Goal: Task Accomplishment & Management: Use online tool/utility

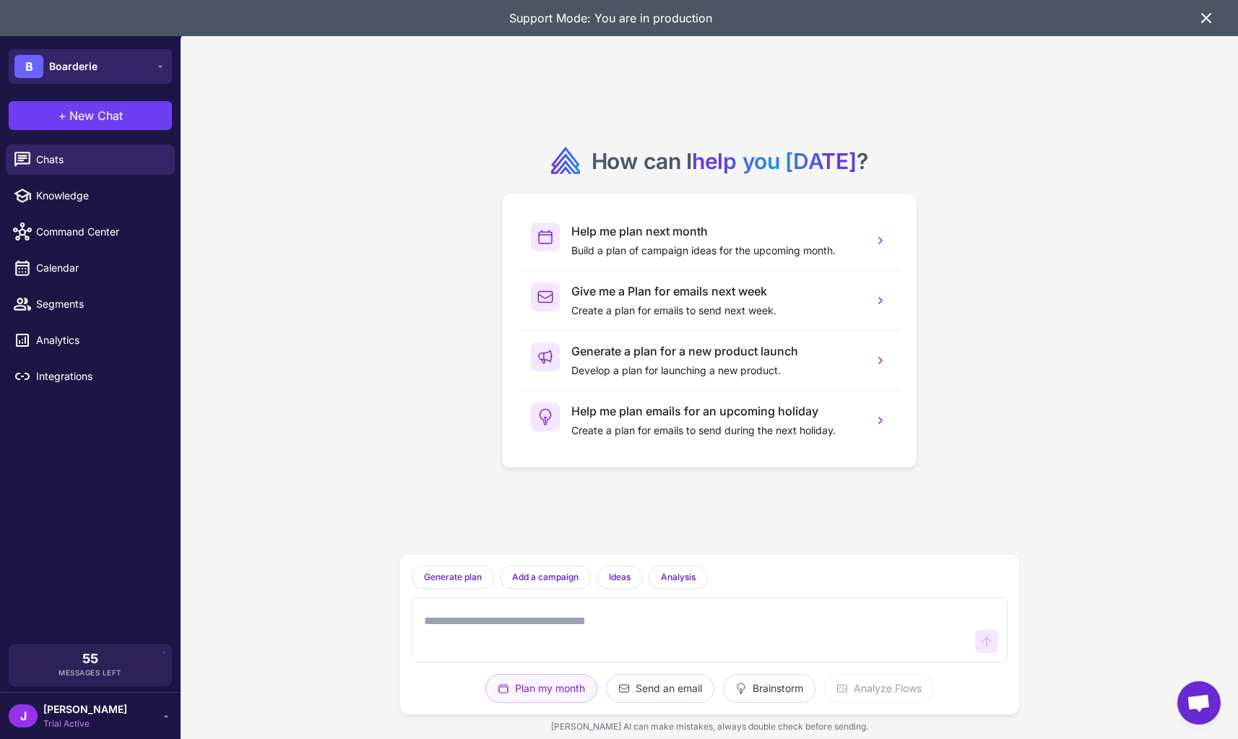
click at [77, 69] on span "Boarderie" at bounding box center [73, 67] width 48 height 16
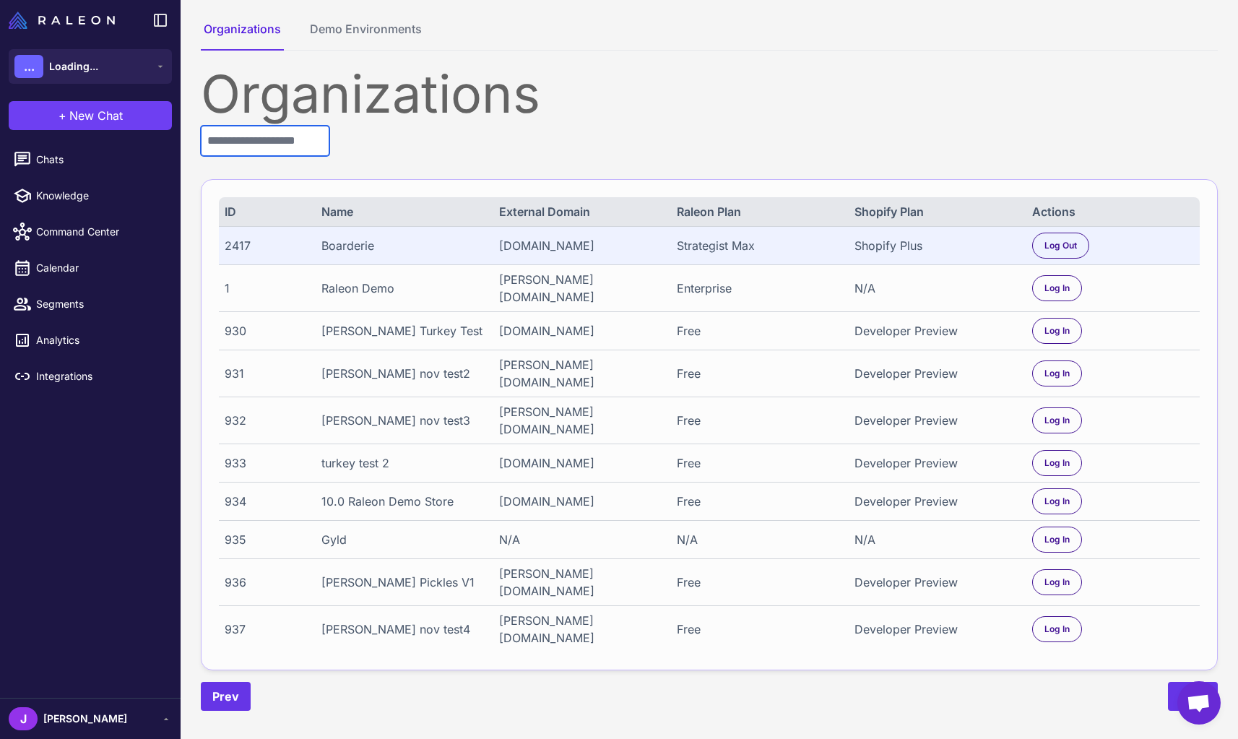
click at [256, 139] on input "text" at bounding box center [265, 141] width 129 height 30
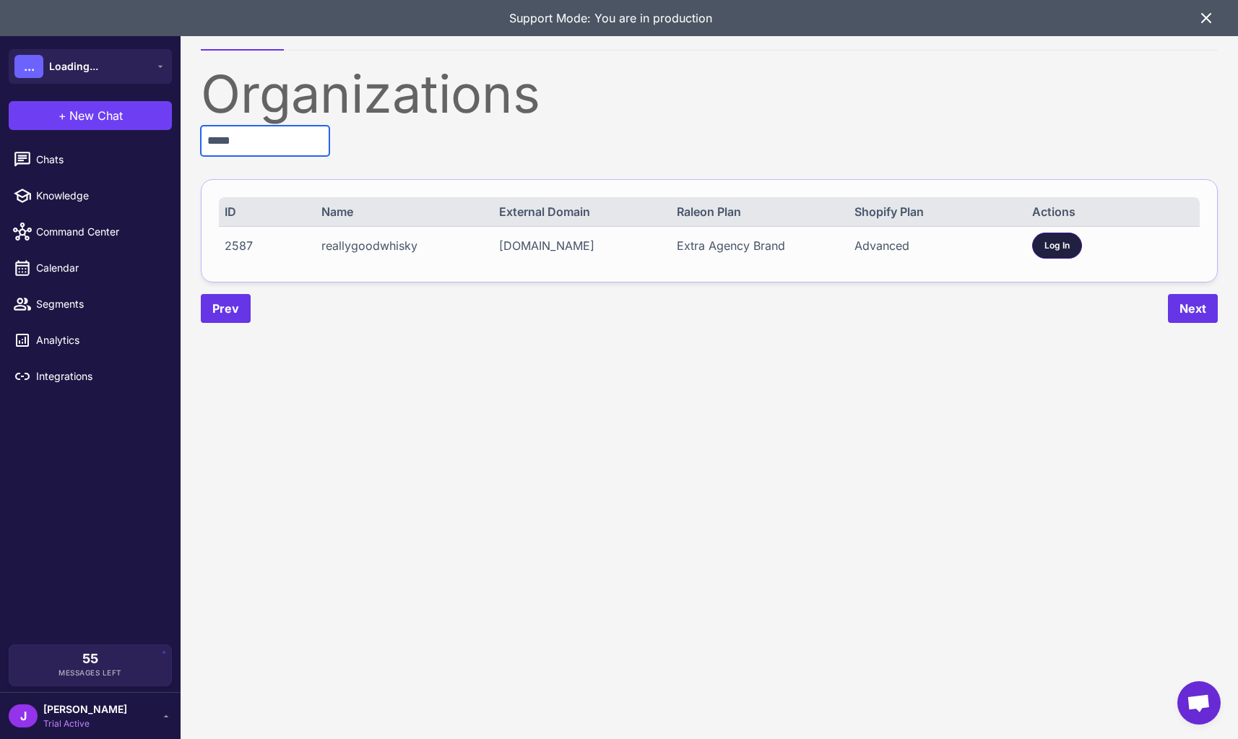
type input "*****"
click at [1067, 252] on span "Log In" at bounding box center [1057, 245] width 25 height 13
click at [1210, 18] on icon at bounding box center [1206, 17] width 17 height 17
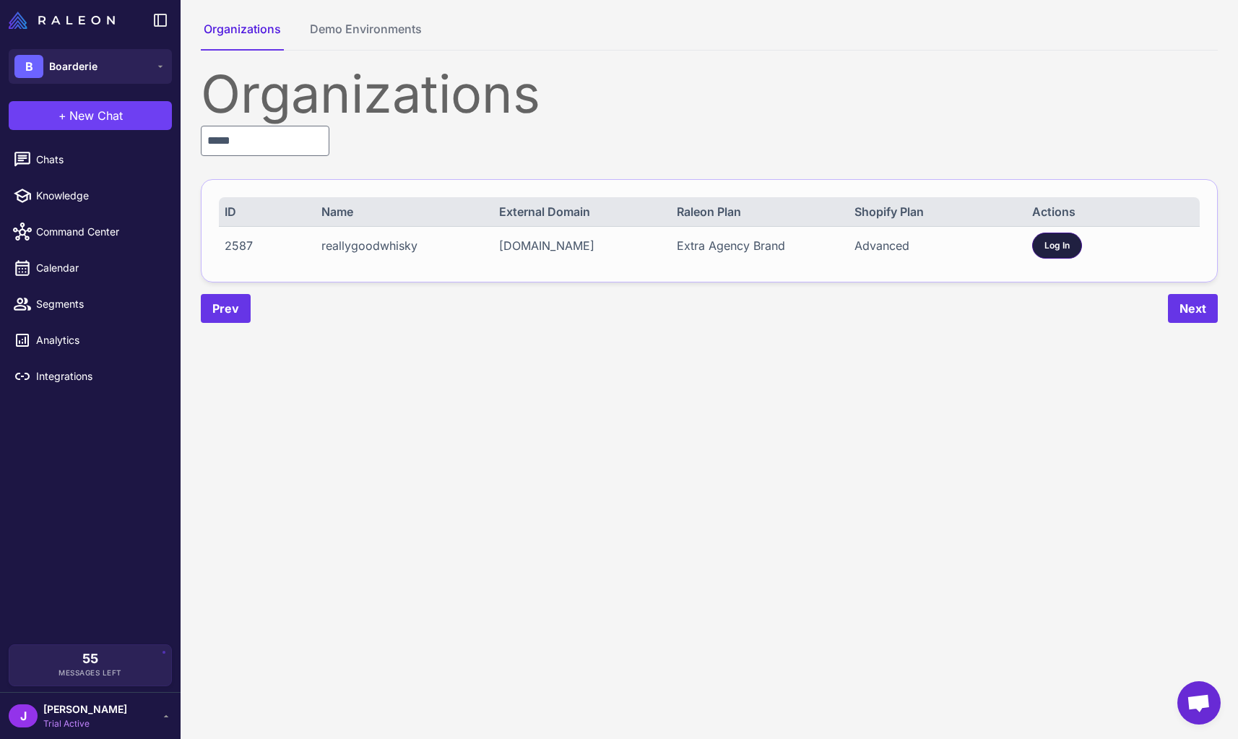
click at [1060, 252] on span "Log In" at bounding box center [1057, 245] width 25 height 13
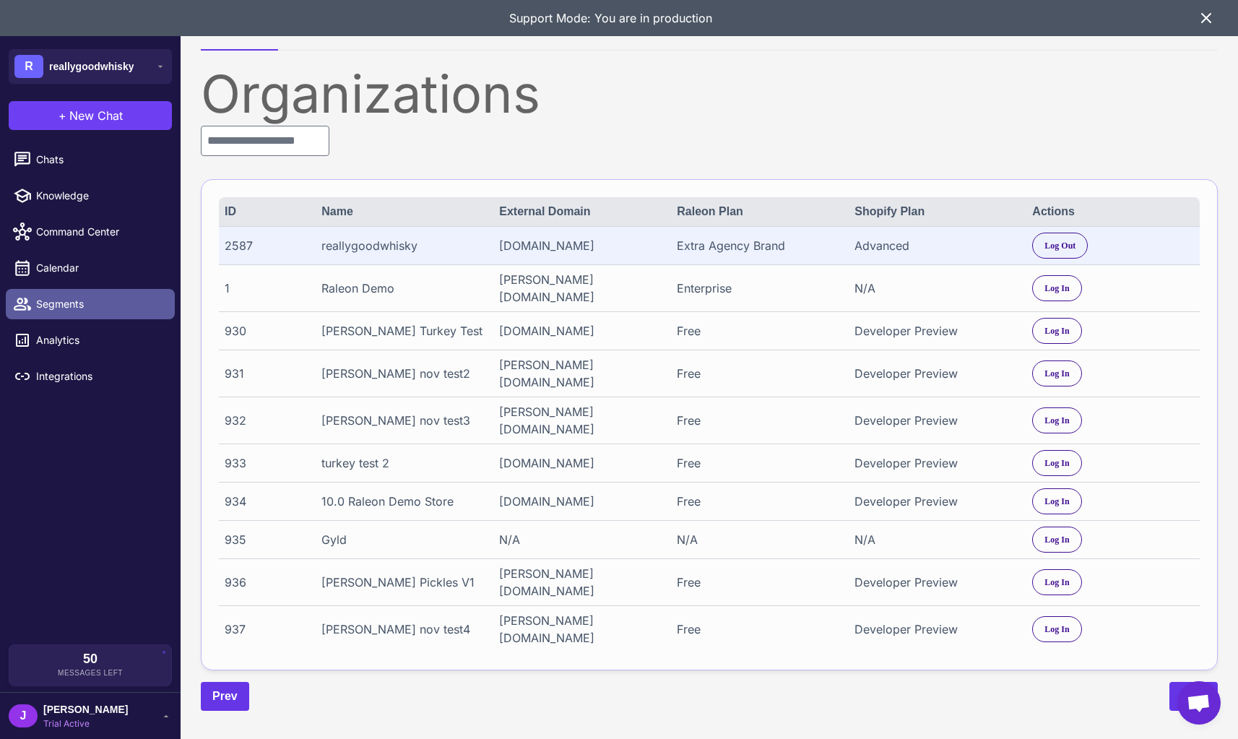
click at [48, 292] on link "Segments" at bounding box center [90, 304] width 169 height 30
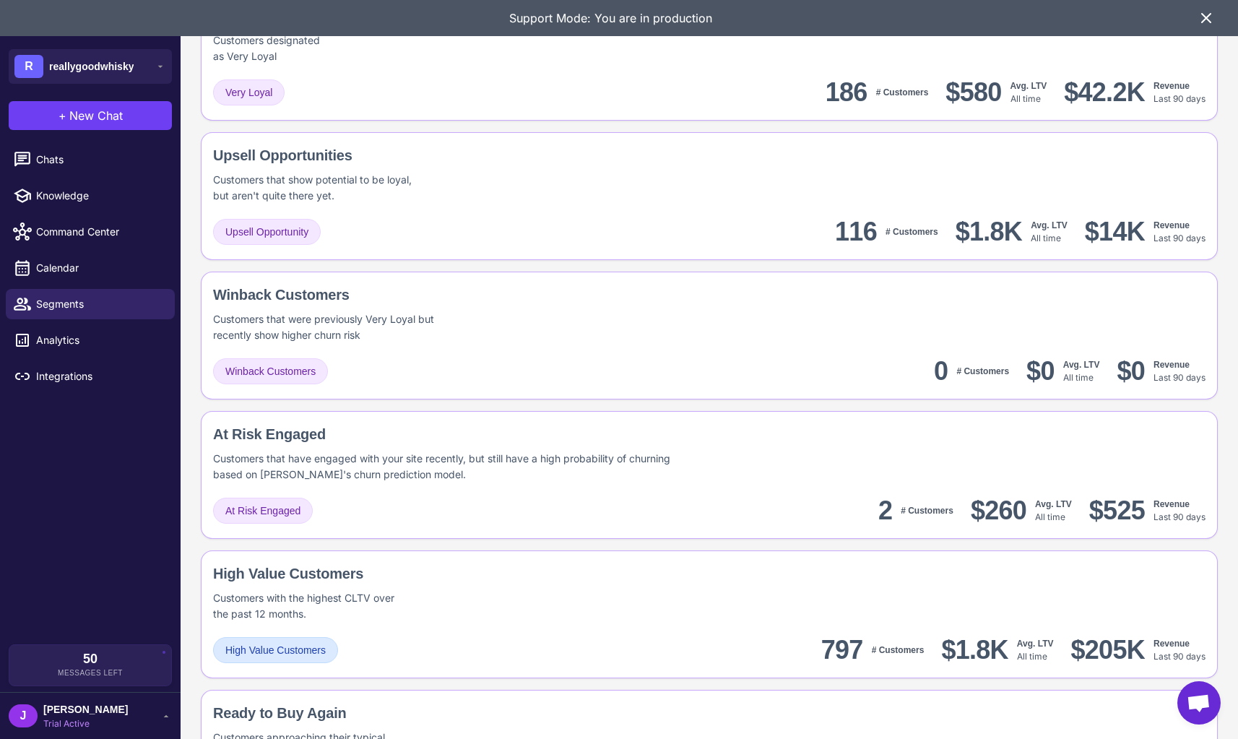
scroll to position [1087, 0]
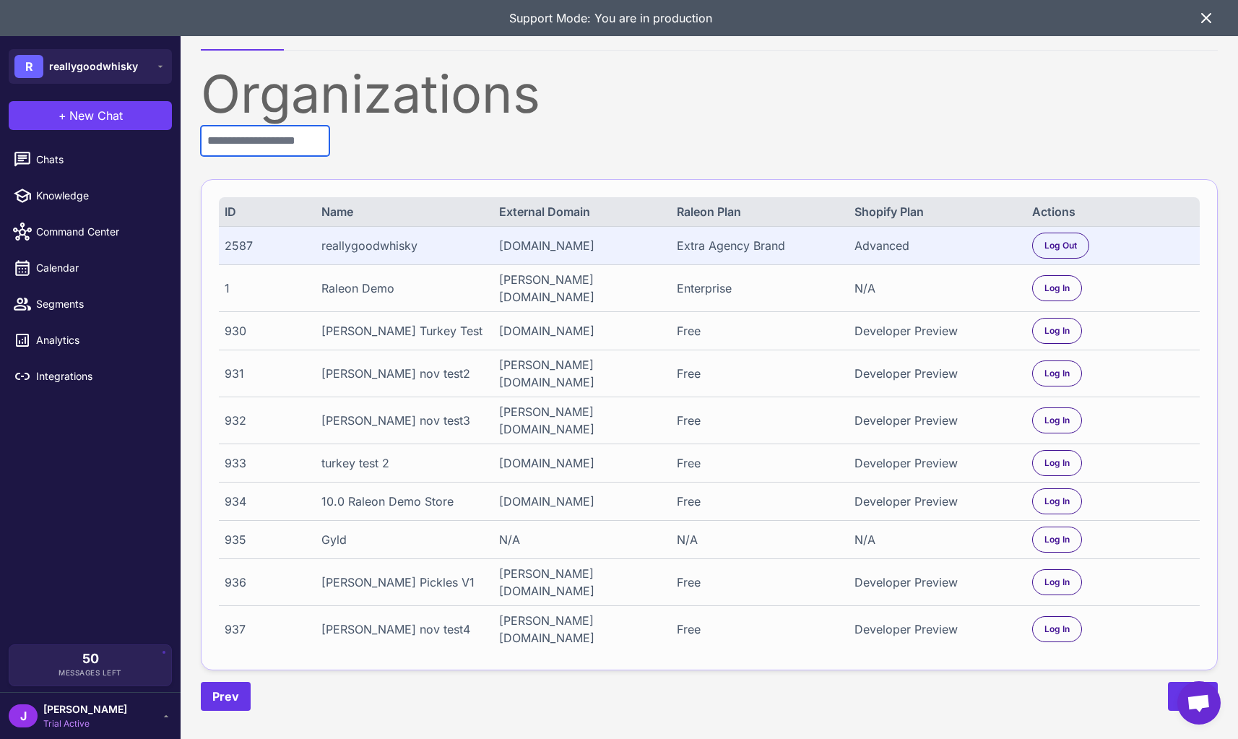
click at [248, 145] on input "text" at bounding box center [265, 141] width 129 height 30
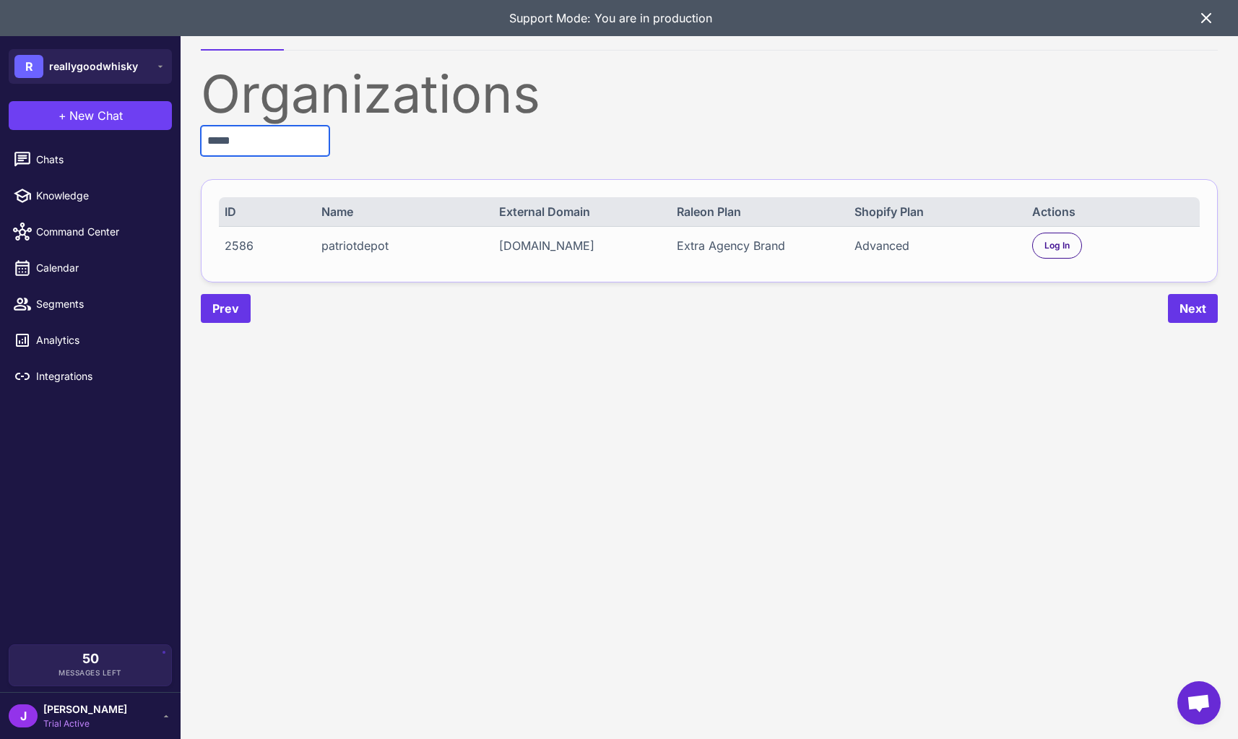
type input "*****"
click at [1033, 238] on div "Log In" at bounding box center [1114, 246] width 162 height 26
click at [1082, 252] on div "Log In" at bounding box center [1058, 246] width 50 height 26
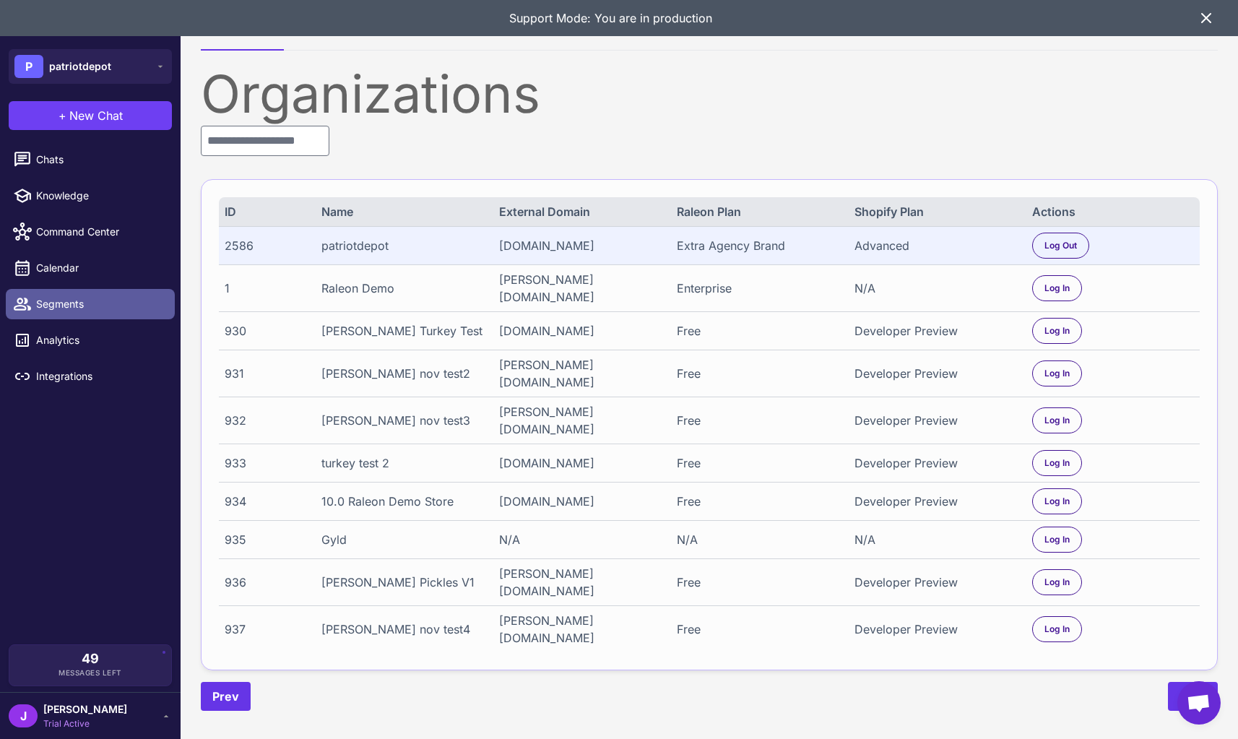
click at [67, 306] on span "Segments" at bounding box center [99, 304] width 127 height 16
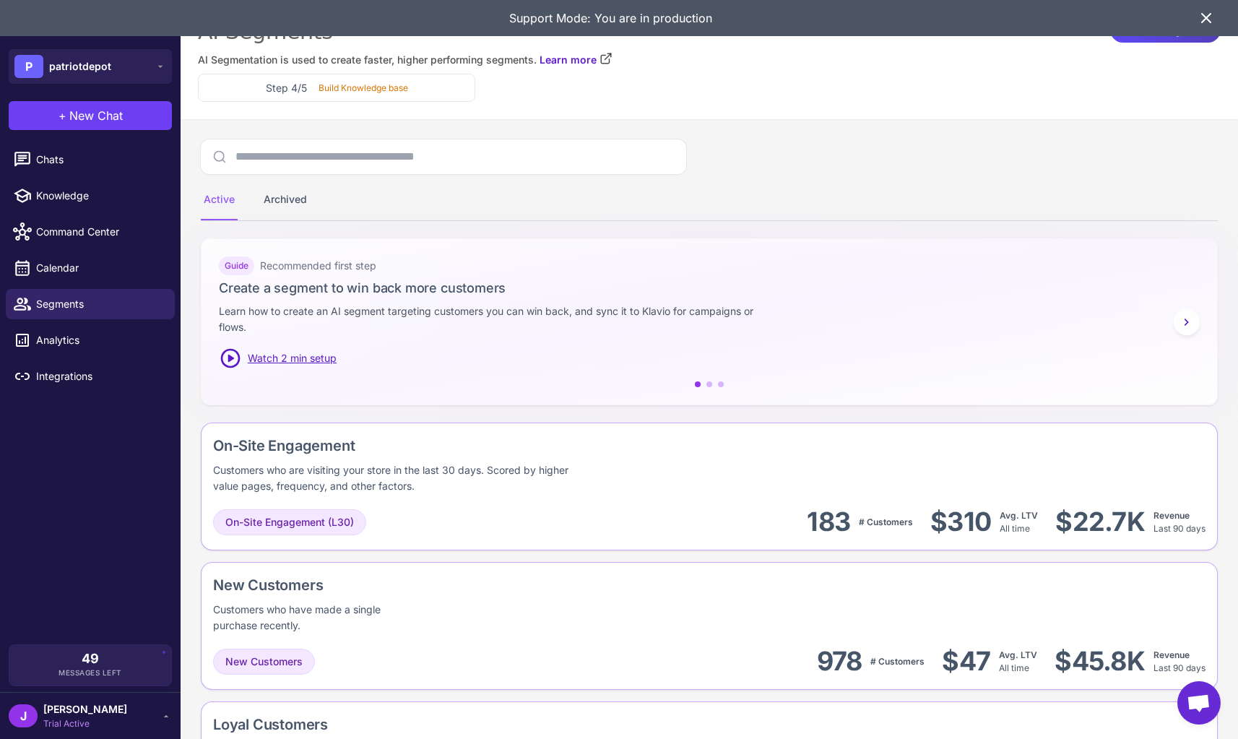
click at [1206, 17] on icon at bounding box center [1206, 18] width 9 height 9
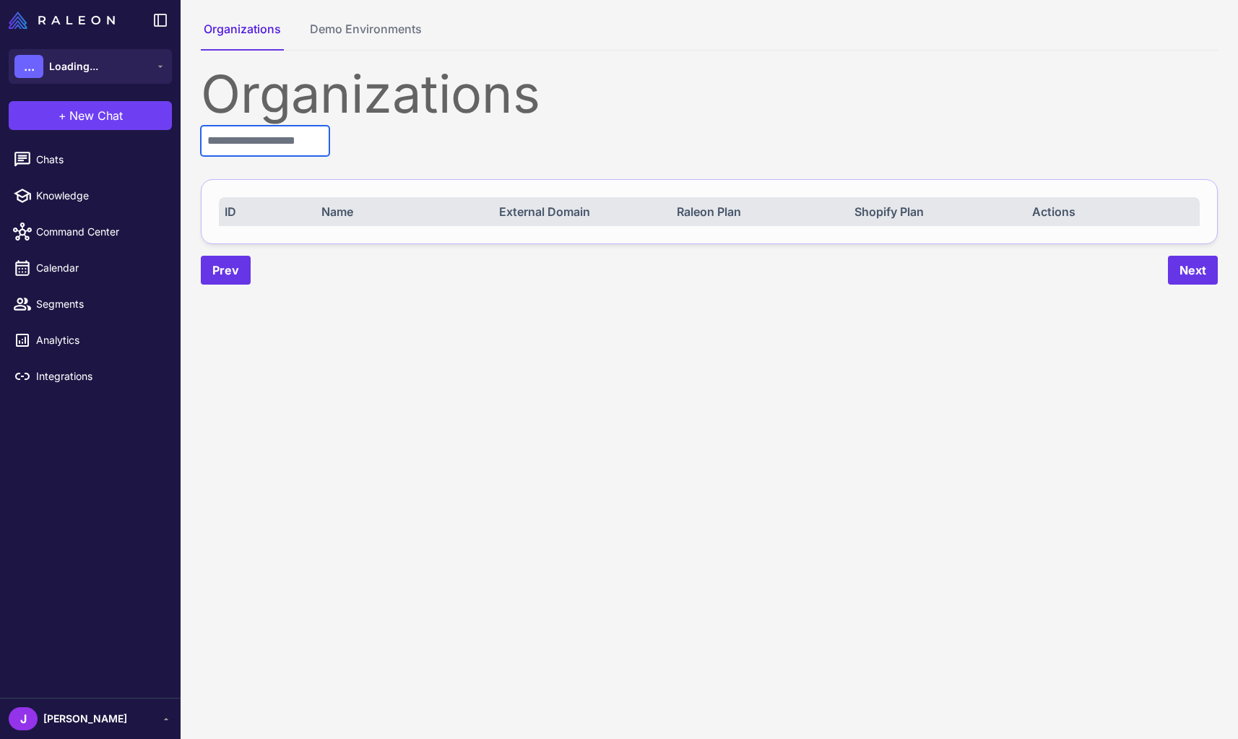
click at [270, 134] on input "text" at bounding box center [265, 141] width 129 height 30
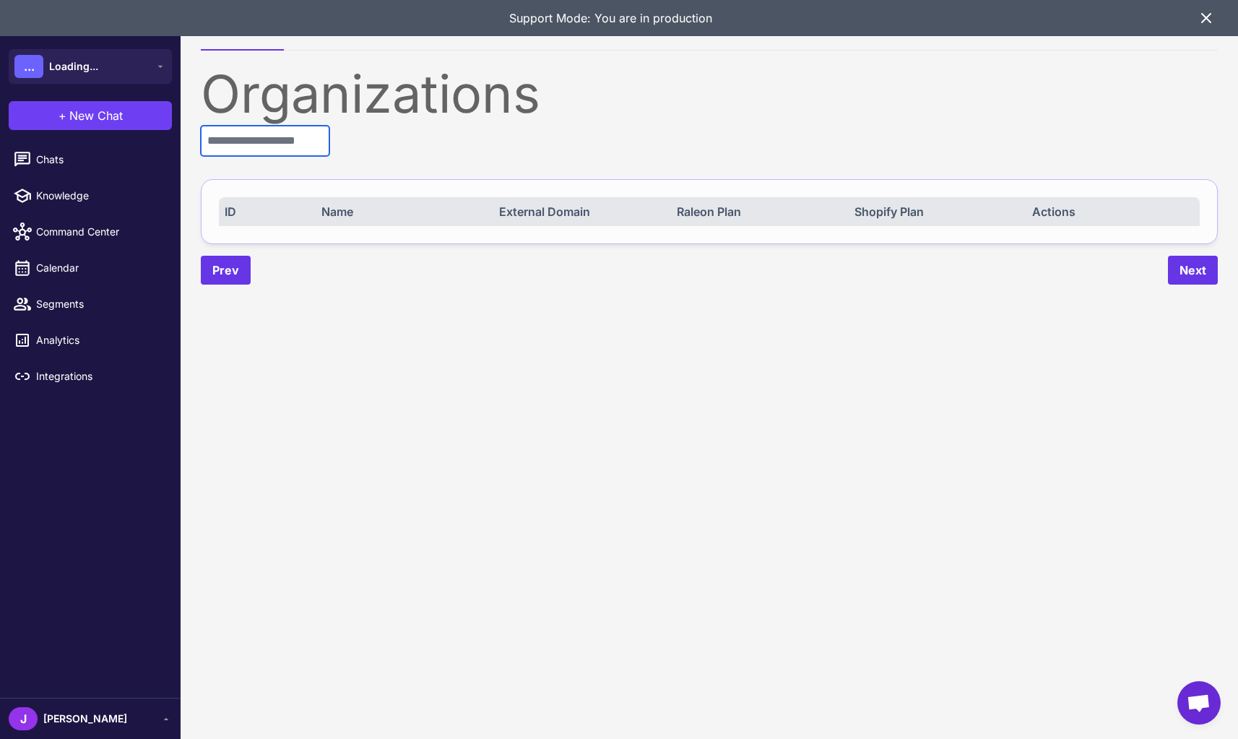
type input "*"
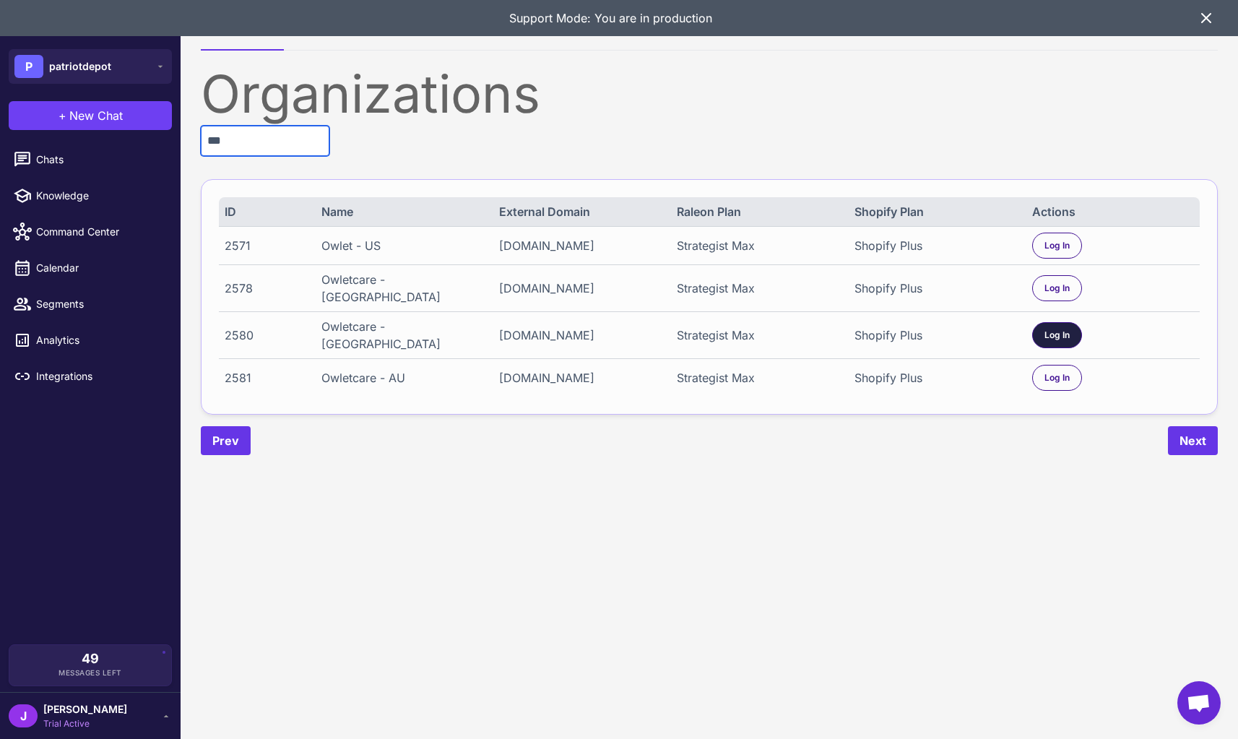
type input "***"
click at [1055, 329] on span "Log In" at bounding box center [1057, 335] width 25 height 13
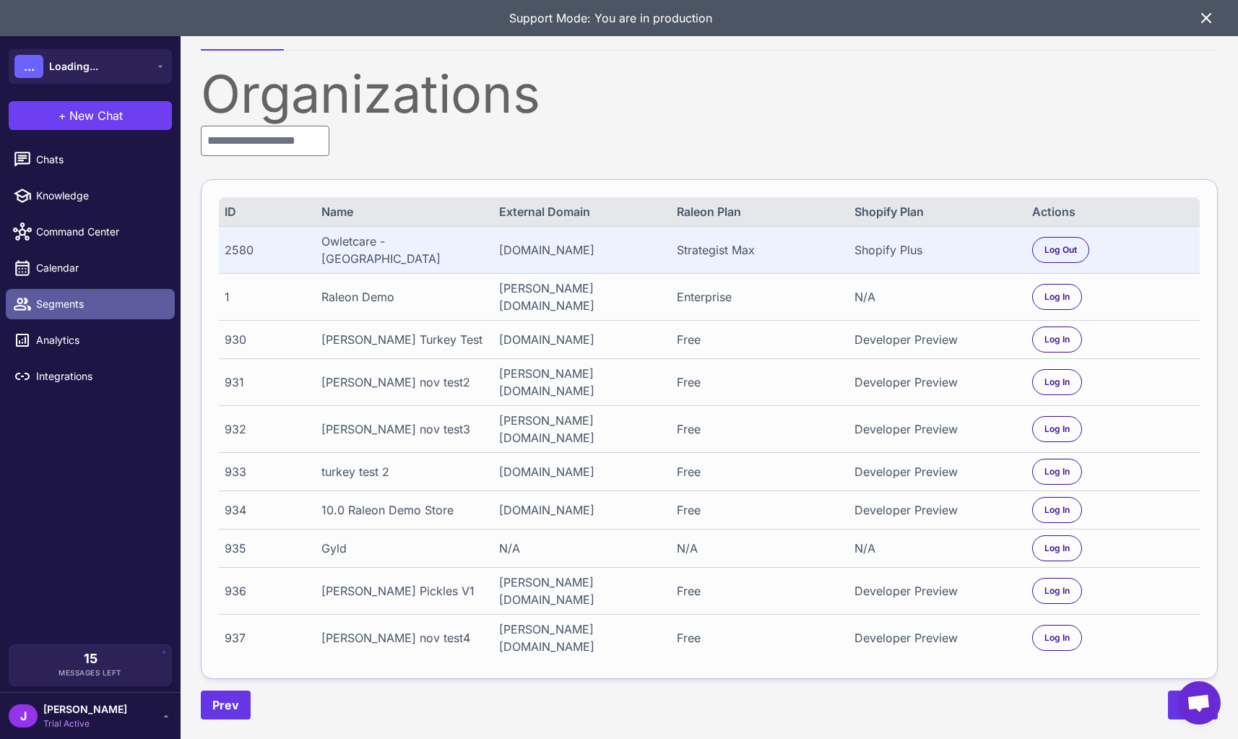
click at [48, 303] on span "Segments" at bounding box center [99, 304] width 127 height 16
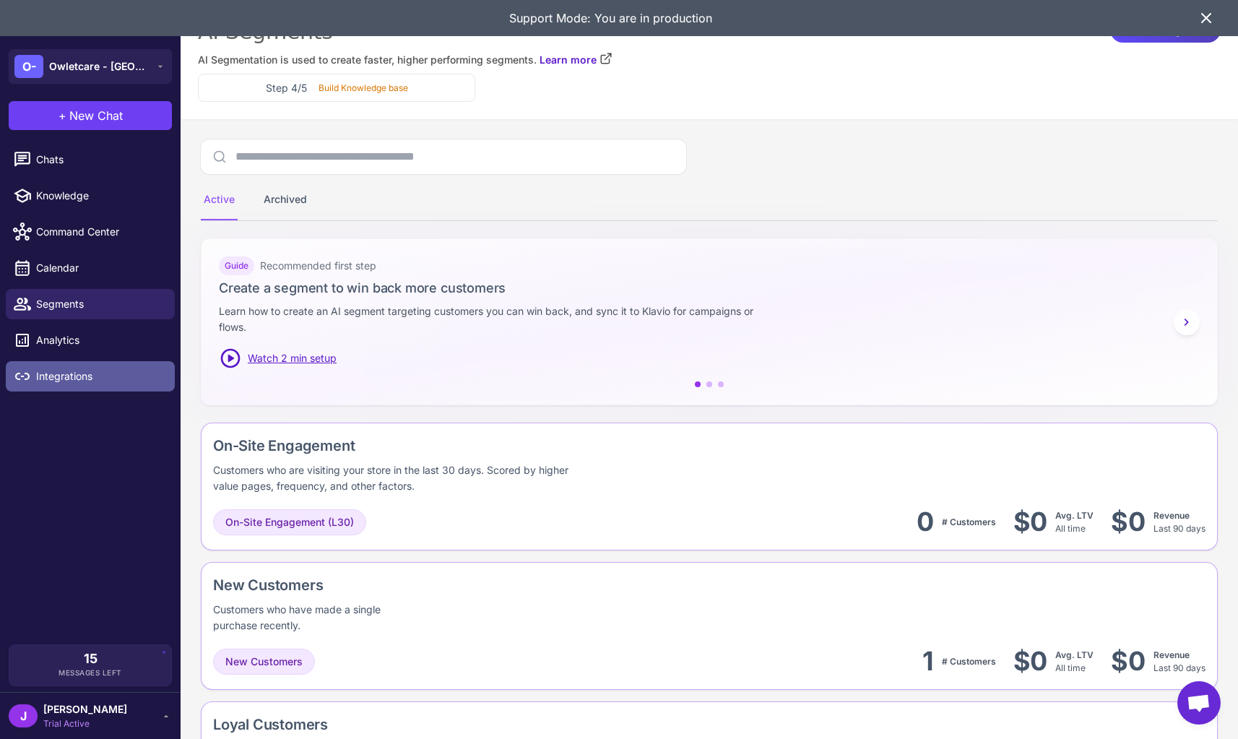
click at [40, 379] on span "Integrations" at bounding box center [99, 377] width 127 height 16
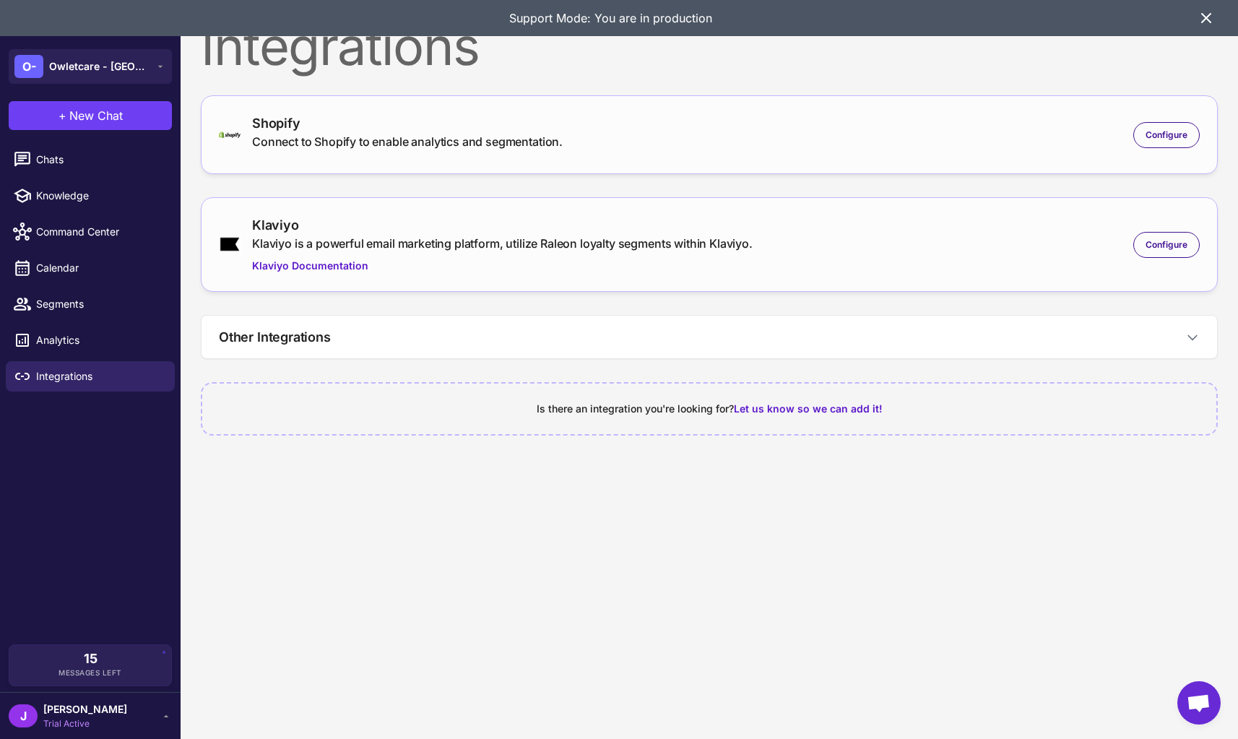
drag, startPoint x: 362, startPoint y: 124, endPoint x: 590, endPoint y: 150, distance: 229.8
click at [362, 124] on div "Shopify" at bounding box center [407, 123] width 311 height 20
click at [1179, 140] on span "Configure" at bounding box center [1167, 135] width 42 height 13
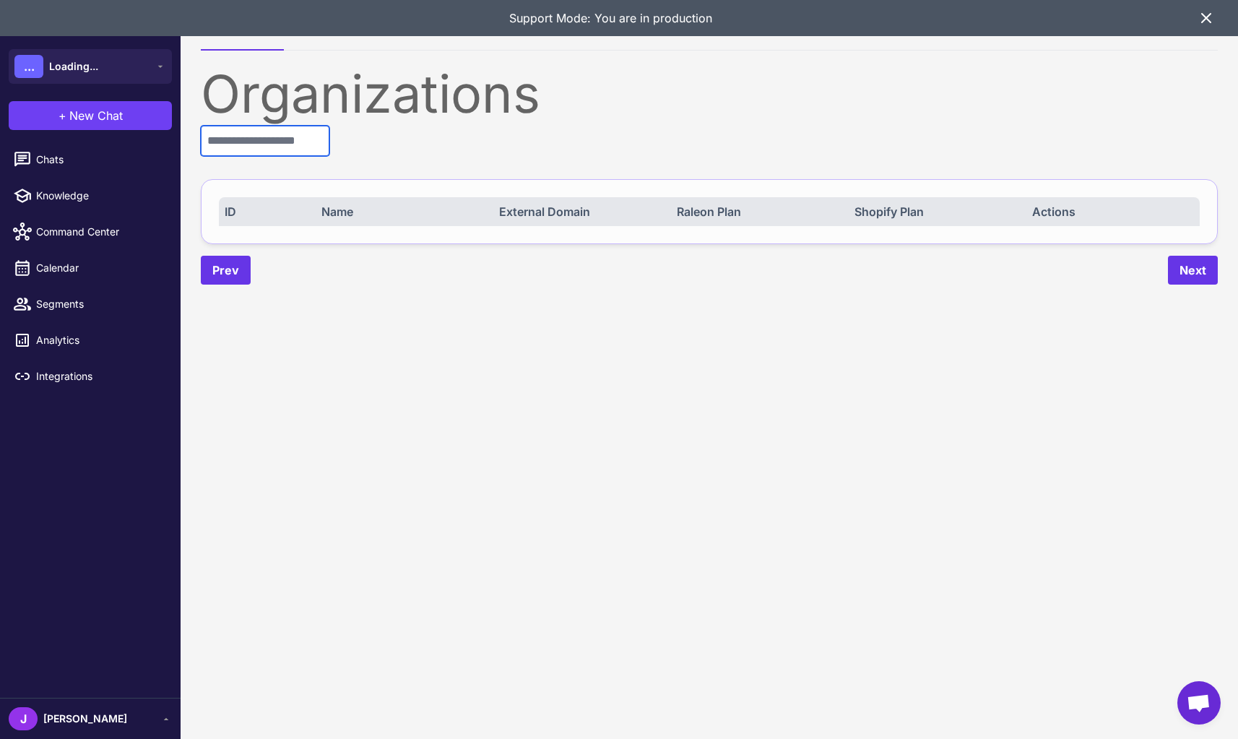
click at [266, 155] on input "text" at bounding box center [265, 141] width 129 height 30
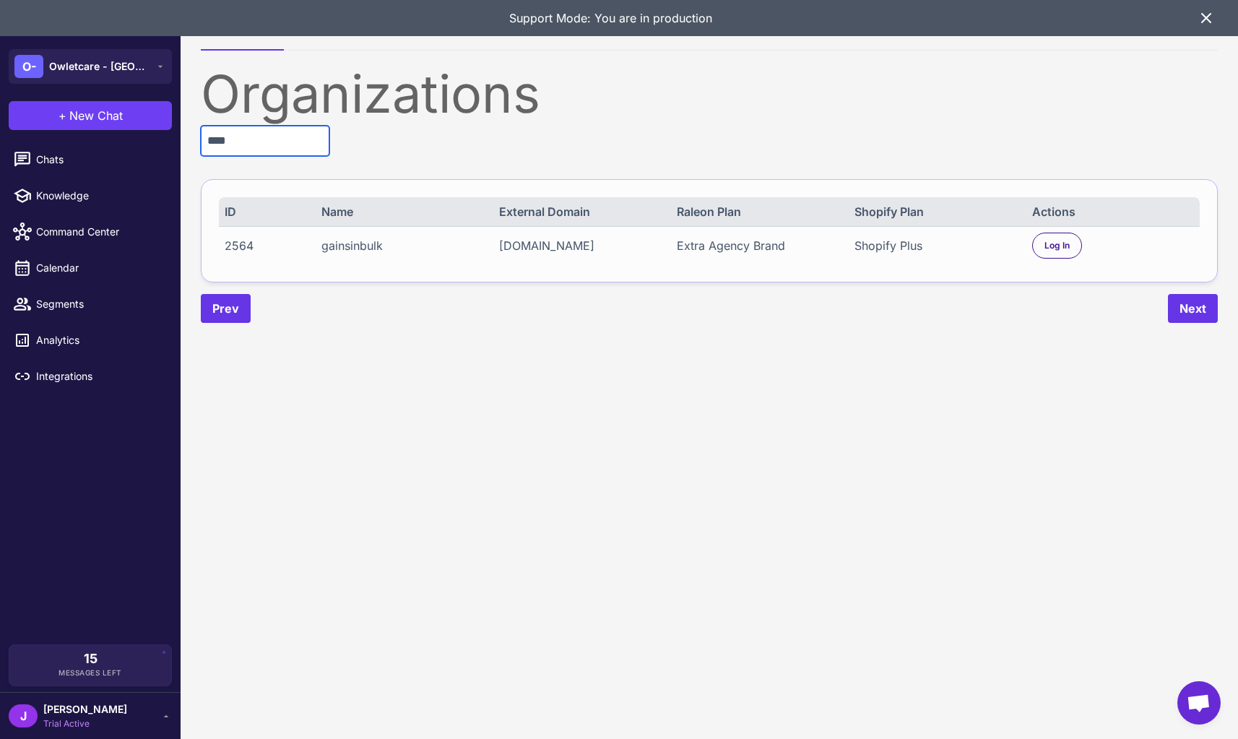
type input "****"
click at [364, 233] on div "2564 gainsinbulk gains-in-bulk.myshopify.com Extra Agency Brand Shopify Plus Lo…" at bounding box center [709, 245] width 981 height 38
click at [349, 249] on div "gainsinbulk" at bounding box center [403, 245] width 162 height 17
drag, startPoint x: 738, startPoint y: 263, endPoint x: 883, endPoint y: 272, distance: 145.5
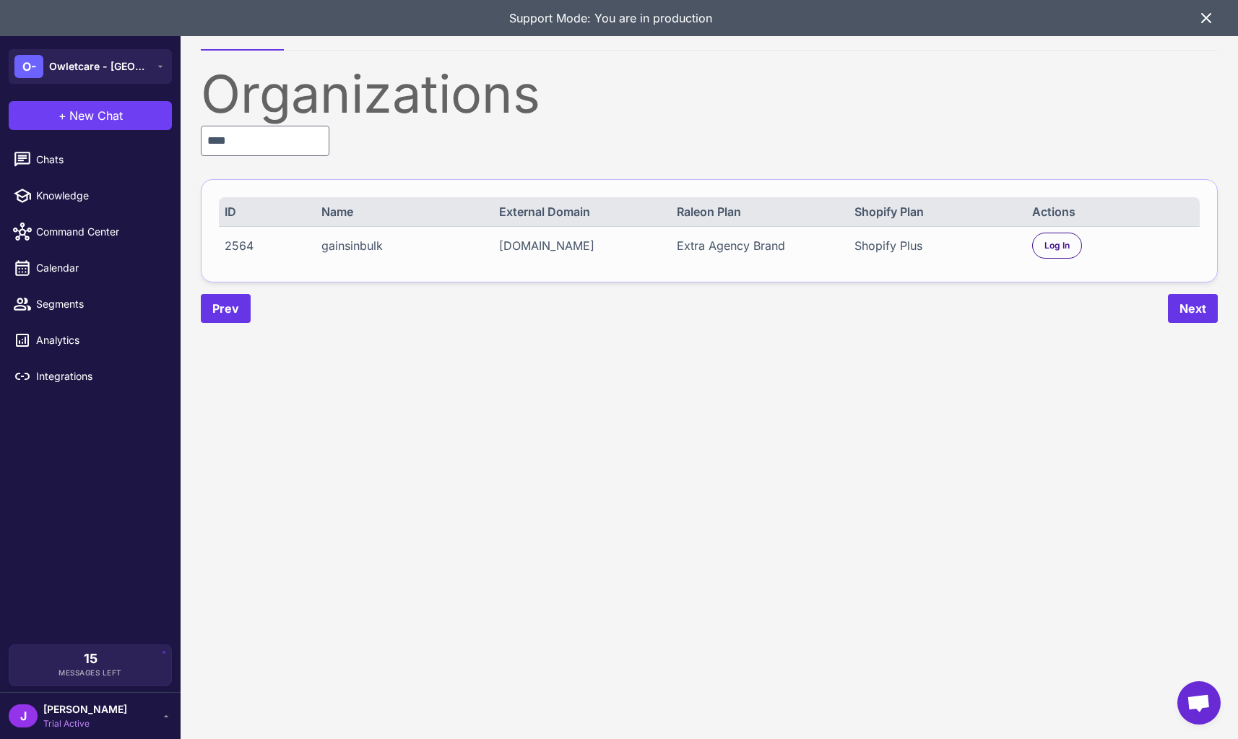
click at [747, 262] on div "2564 gainsinbulk gains-in-bulk.myshopify.com Extra Agency Brand Shopify Plus Lo…" at bounding box center [709, 245] width 981 height 38
click at [1067, 249] on span "Log In" at bounding box center [1057, 245] width 25 height 13
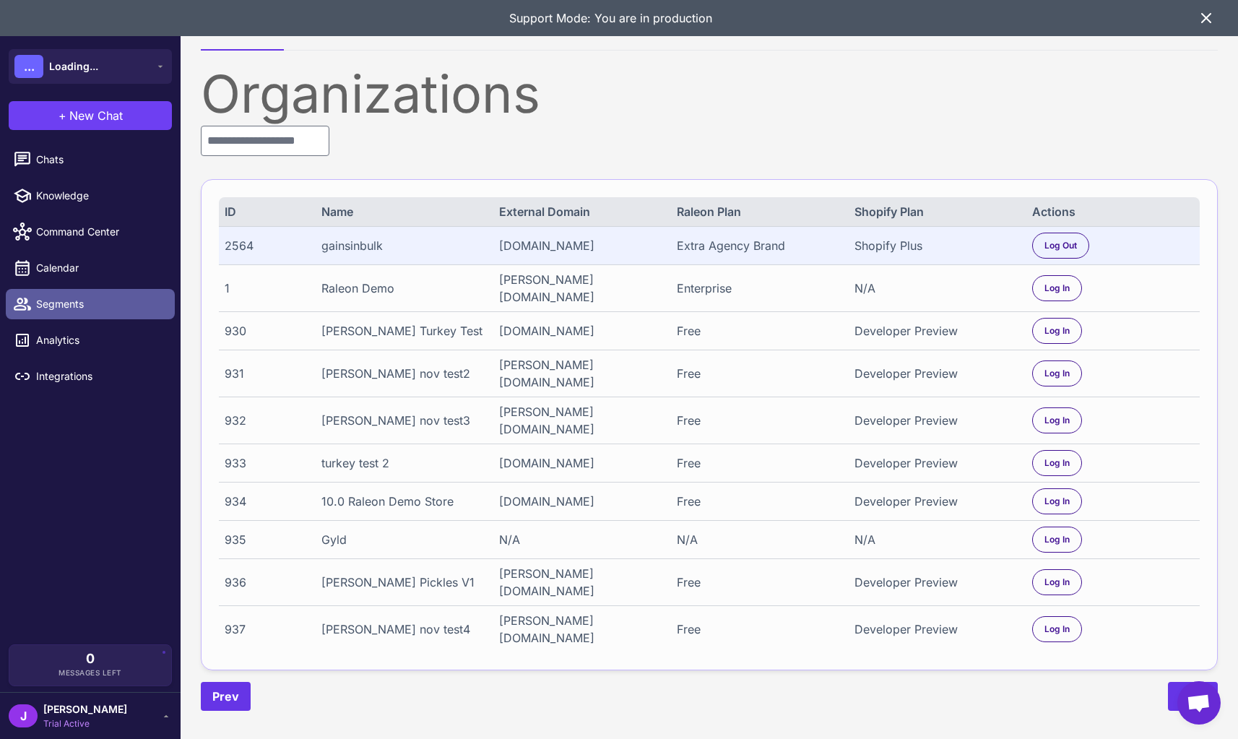
click at [59, 303] on span "Segments" at bounding box center [99, 304] width 127 height 16
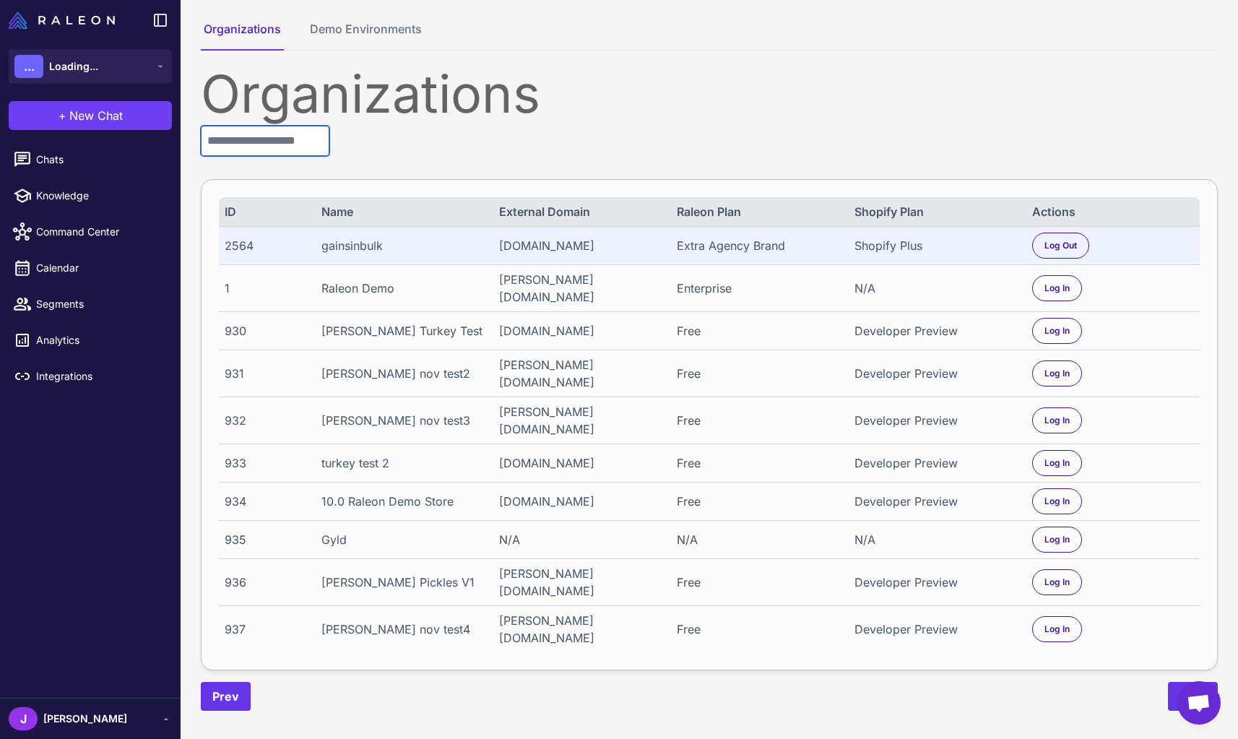
click at [287, 132] on input "text" at bounding box center [265, 141] width 129 height 30
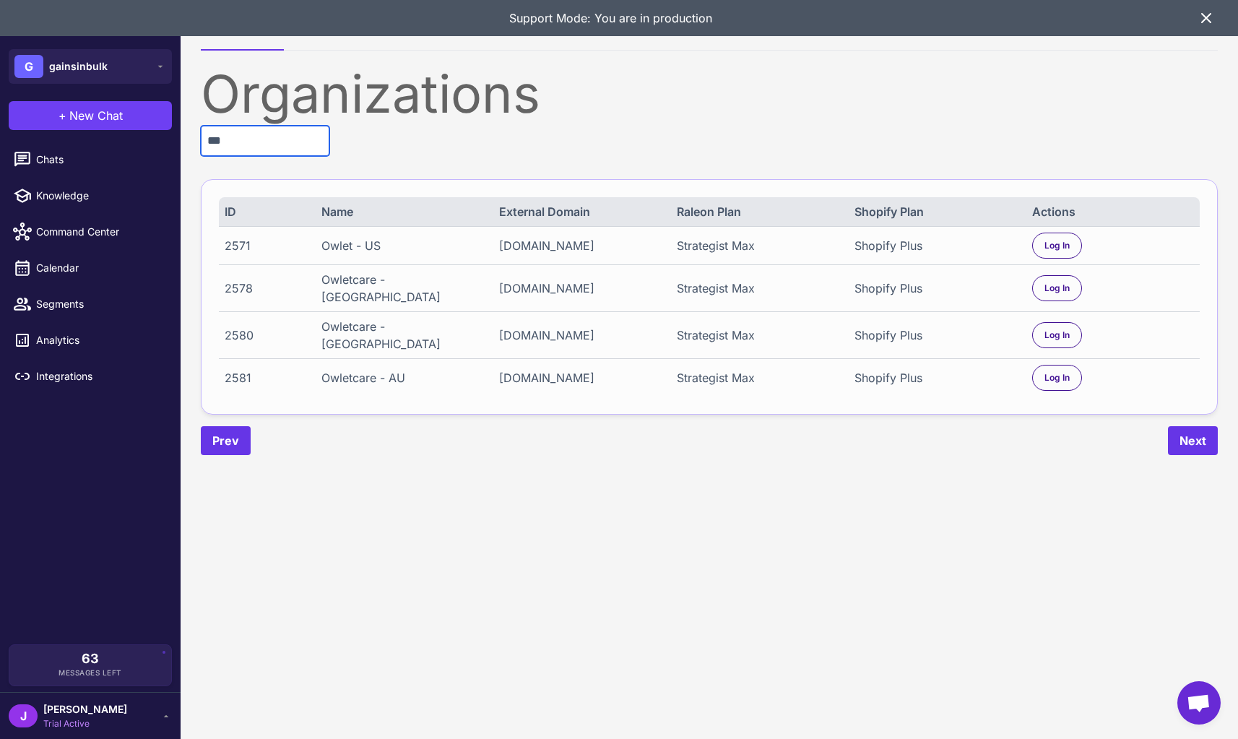
type input "***"
click at [238, 327] on div "2580" at bounding box center [265, 335] width 81 height 17
copy div "2580"
